Goal: Task Accomplishment & Management: Use online tool/utility

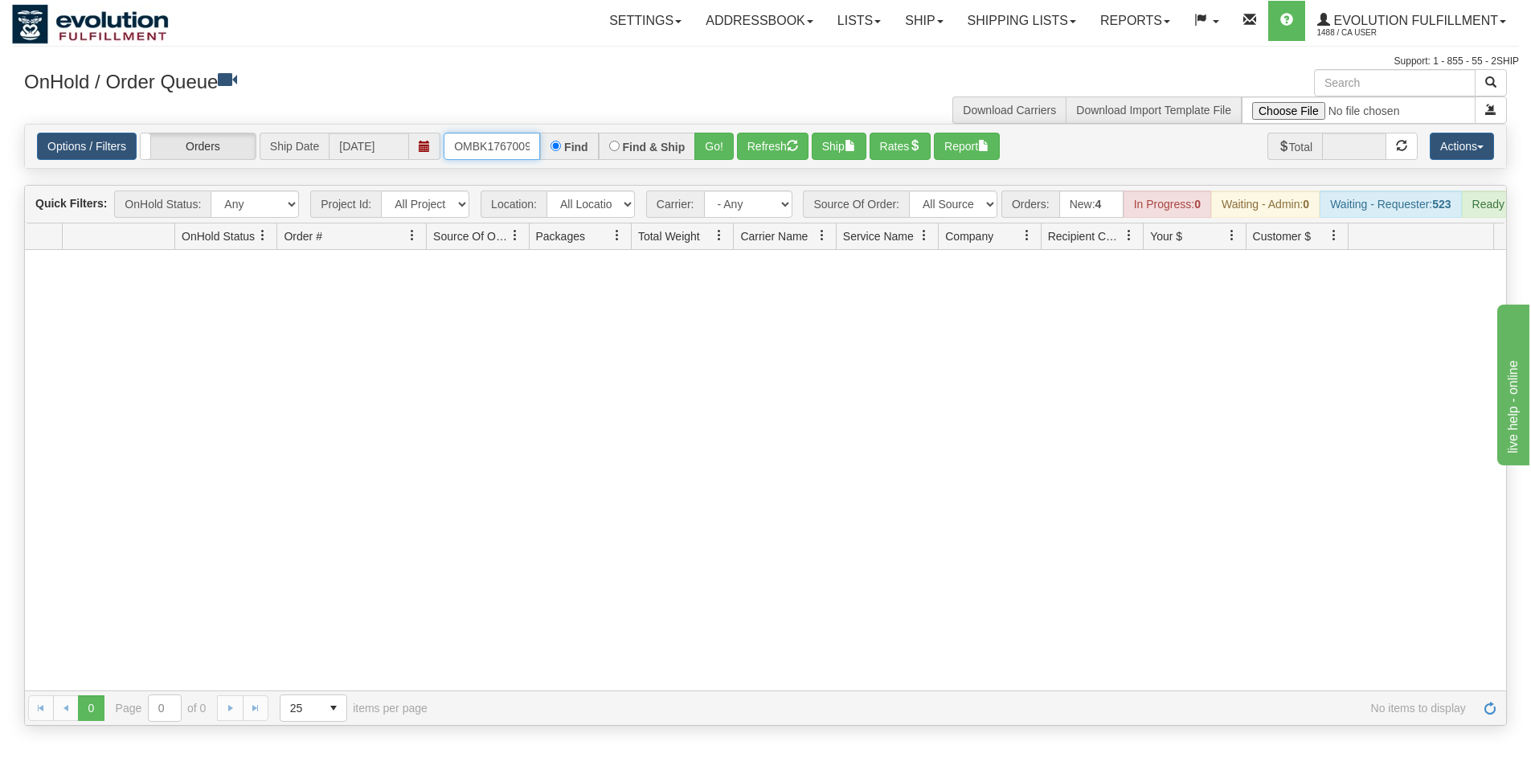
scroll to position [0, 8]
drag, startPoint x: 453, startPoint y: 149, endPoint x: 713, endPoint y: 190, distance: 262.9
click at [713, 190] on div "Is equal to Is not equal to Contains Does not contains CAD USD EUR ZAR [PERSON_…" at bounding box center [765, 425] width 1507 height 602
type input "OTOFW46955-1"
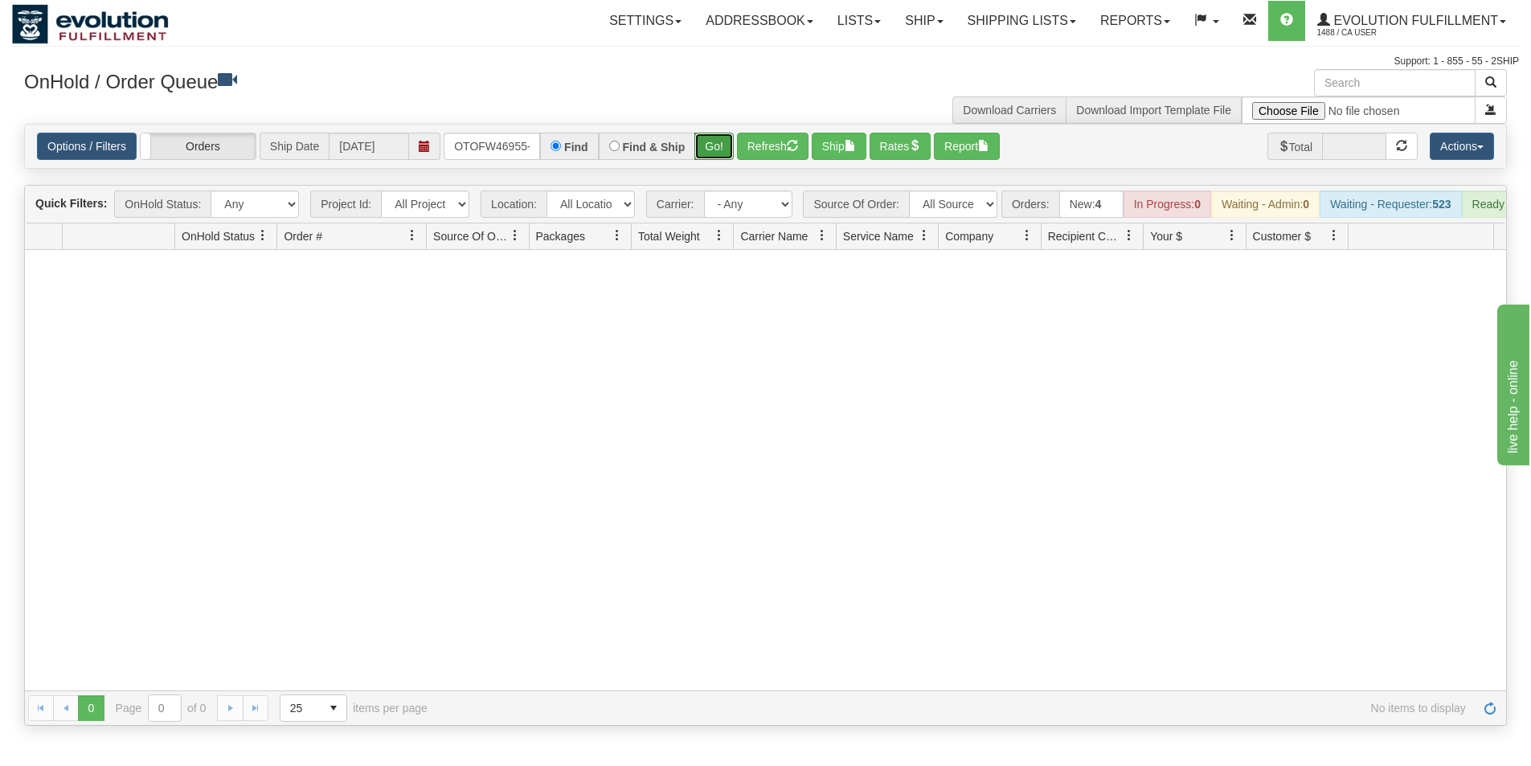
click at [719, 150] on button "Go!" at bounding box center [714, 146] width 39 height 27
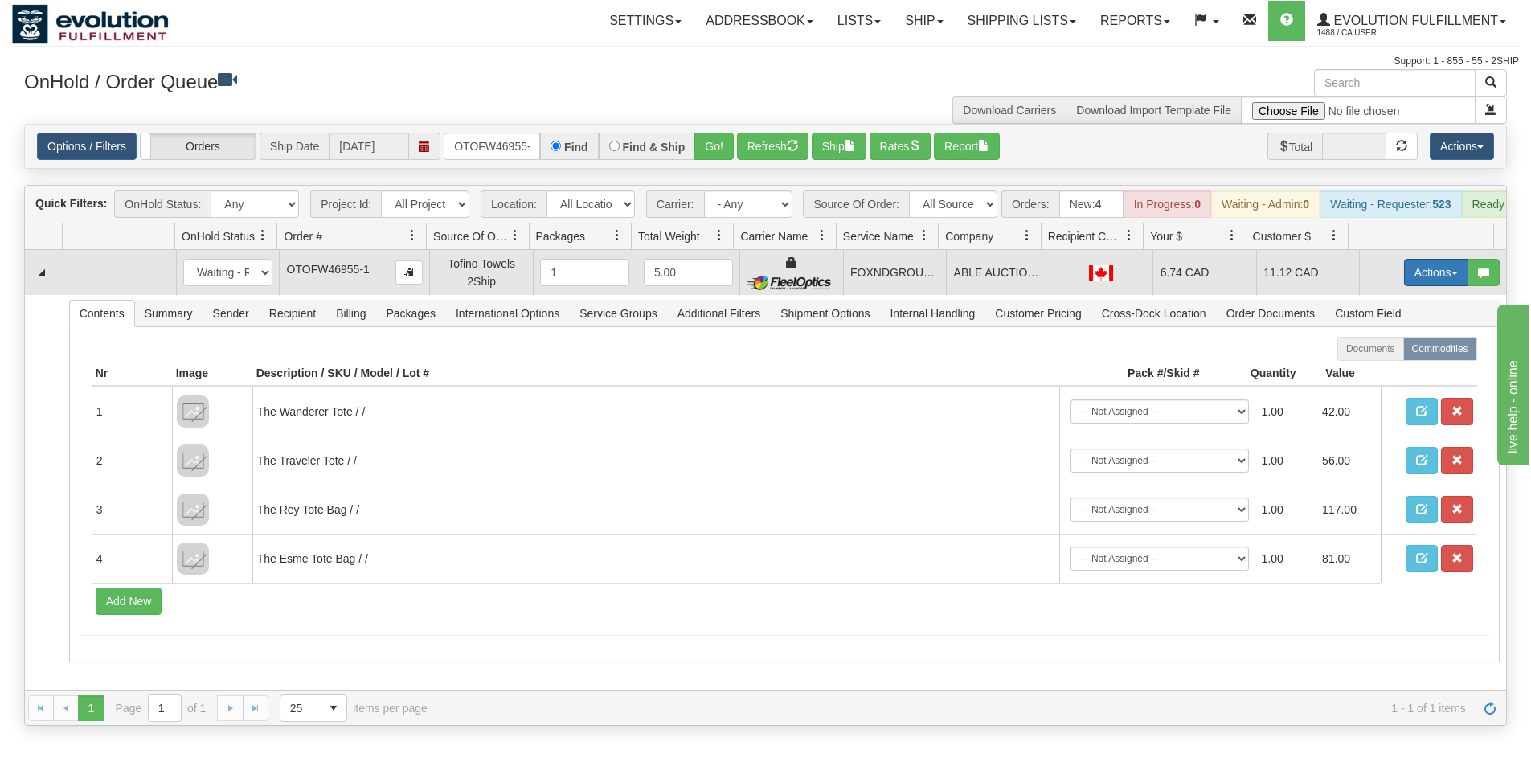
click at [1409, 281] on button "Actions" at bounding box center [1436, 272] width 64 height 27
click at [1367, 372] on span "Ship" at bounding box center [1372, 365] width 34 height 13
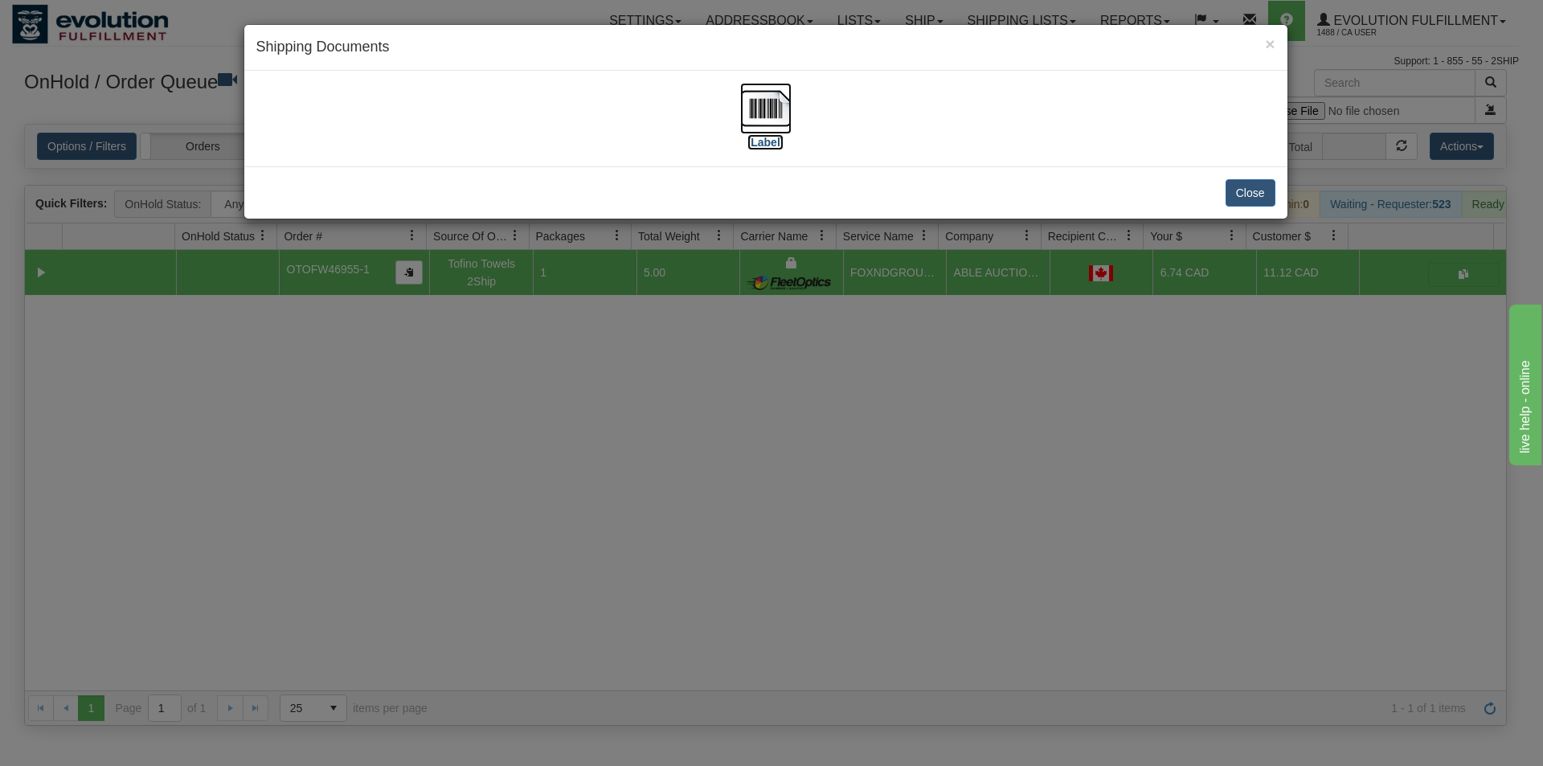
click at [754, 108] on img at bounding box center [765, 108] width 51 height 51
click at [666, 579] on div "× Shipping Documents [Label] Close" at bounding box center [771, 383] width 1543 height 766
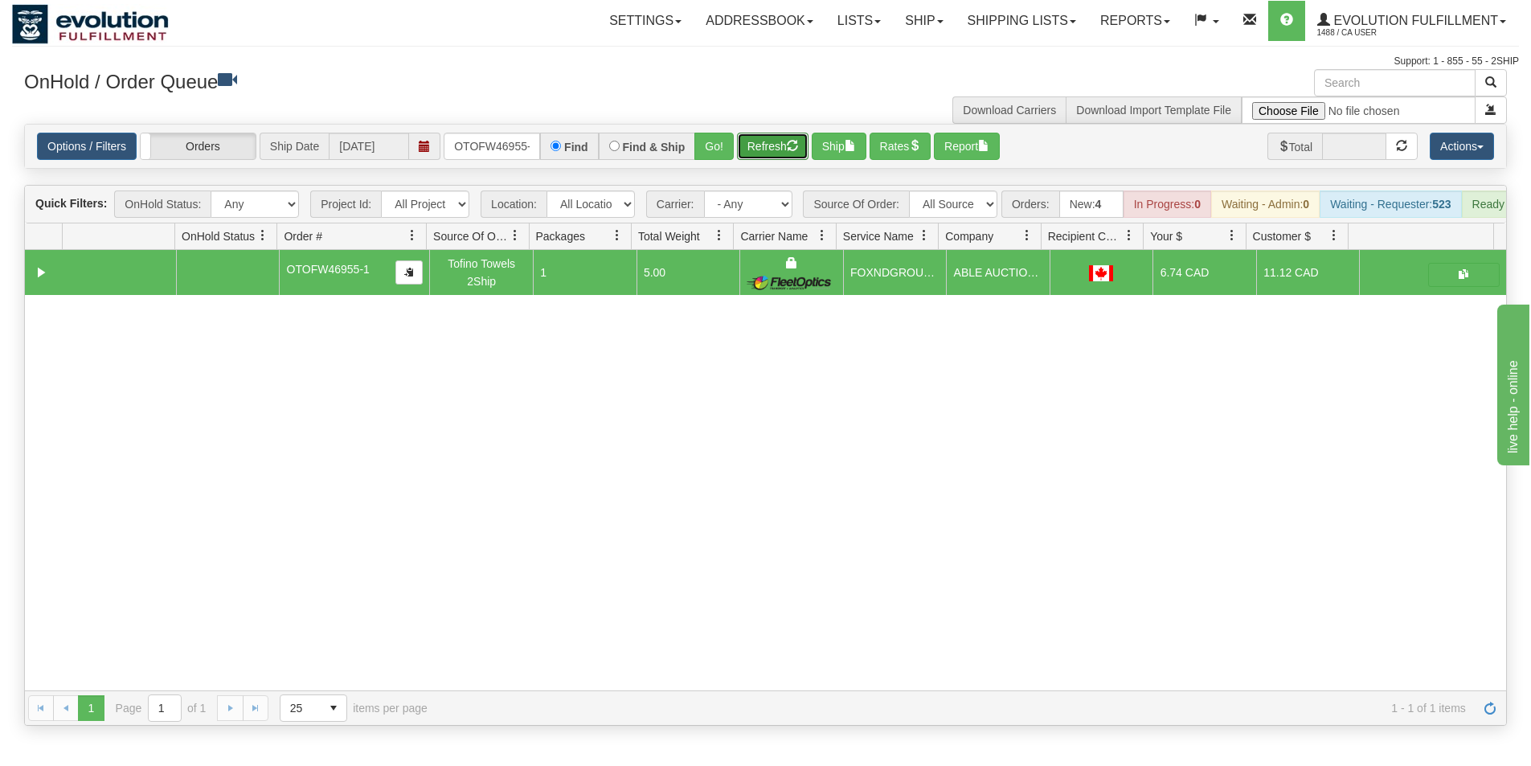
click at [758, 152] on button "Refresh" at bounding box center [773, 146] width 72 height 27
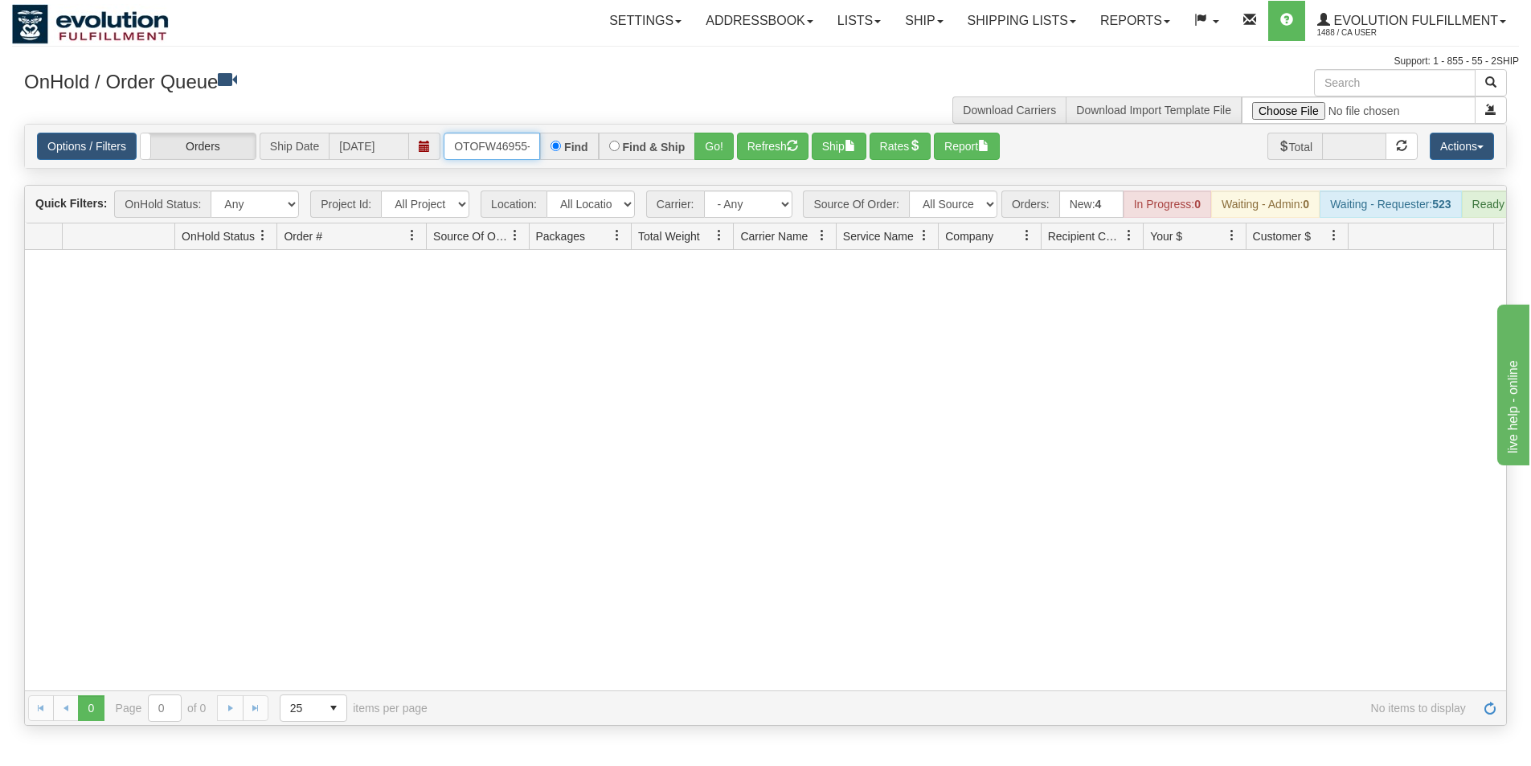
scroll to position [0, 7]
drag, startPoint x: 453, startPoint y: 145, endPoint x: 594, endPoint y: 187, distance: 147.0
click at [594, 184] on div "Is equal to Is not equal to Contains Does not contains CAD USD EUR ZAR [PERSON_…" at bounding box center [765, 425] width 1507 height 602
click at [1407, 29] on span "1488 / CA User" at bounding box center [1378, 33] width 121 height 16
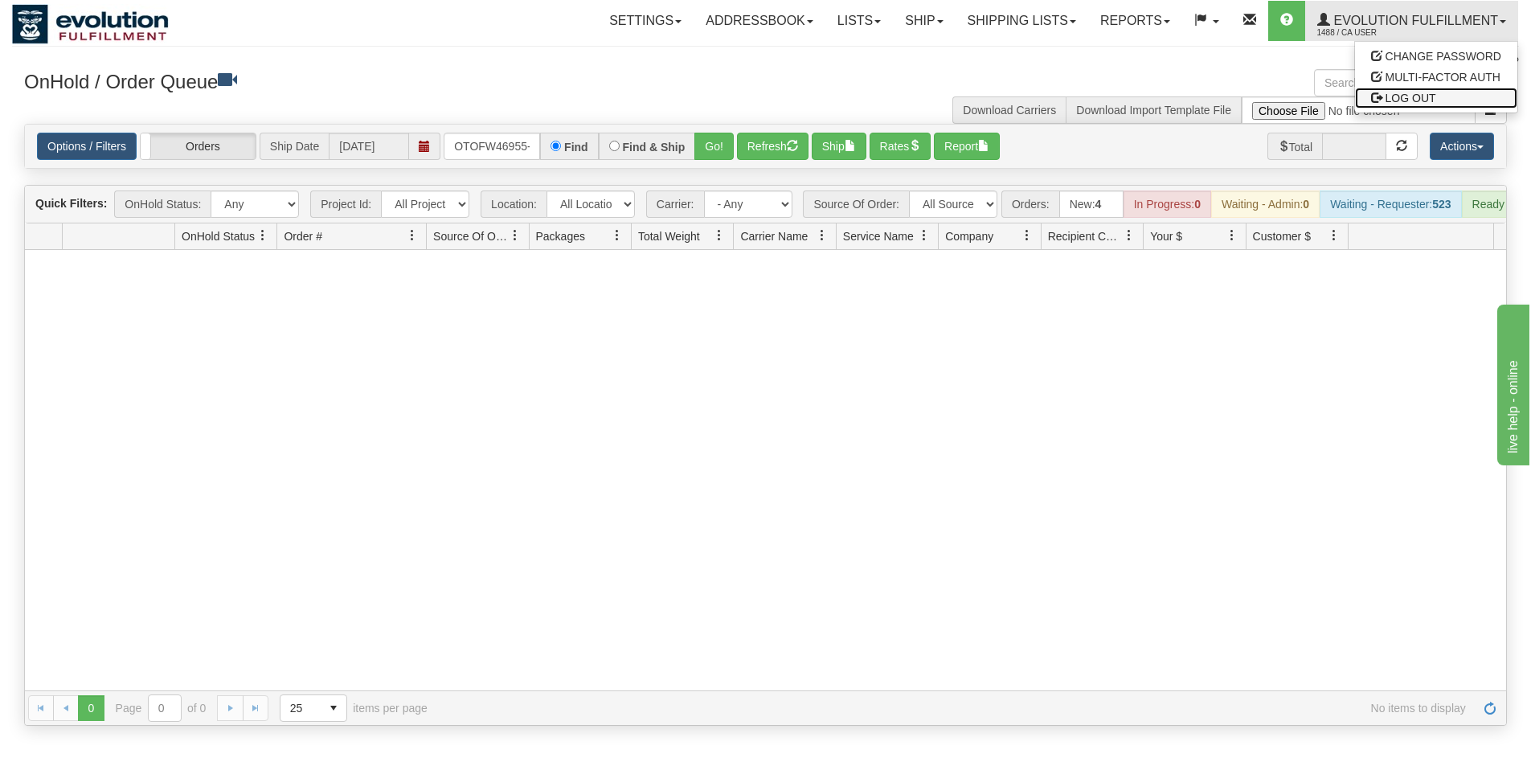
click at [1423, 96] on span "LOG OUT" at bounding box center [1411, 98] width 51 height 13
